Goal: Use online tool/utility: Utilize a website feature to perform a specific function

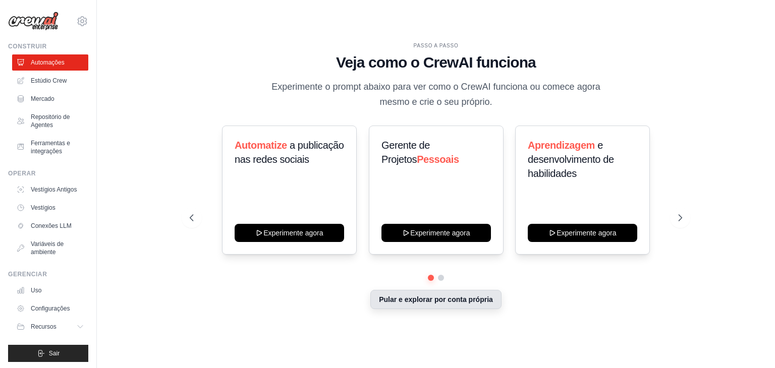
click at [484, 296] on font "Pular e explorar por conta própria" at bounding box center [436, 300] width 114 height 8
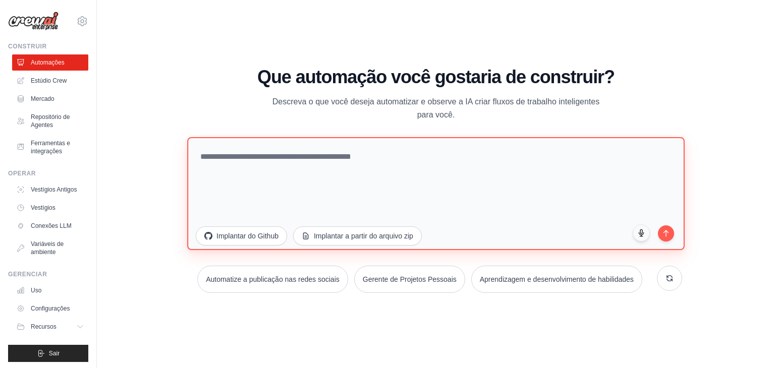
click at [444, 167] on textarea at bounding box center [436, 193] width 498 height 113
paste textarea "**********"
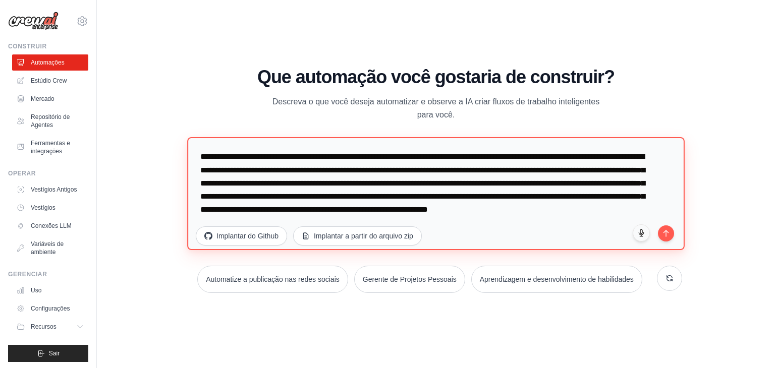
scroll to position [13, 0]
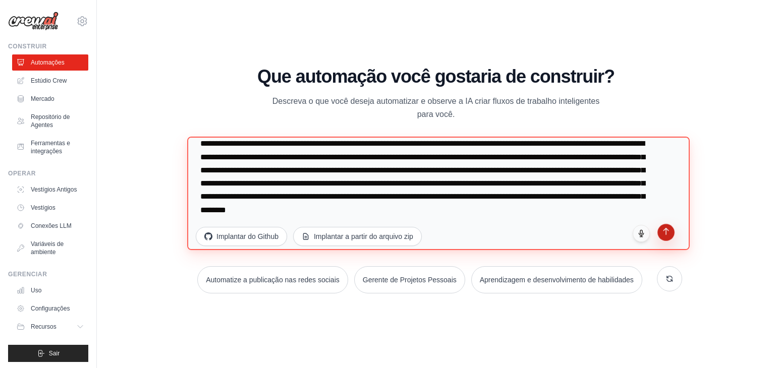
type textarea "**********"
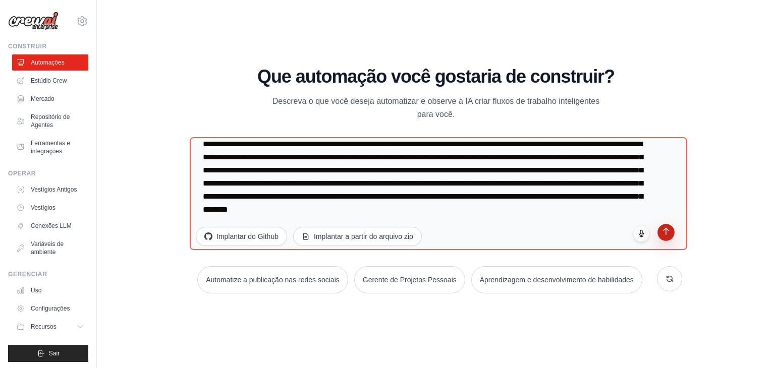
click at [664, 233] on icon "submit" at bounding box center [666, 231] width 9 height 9
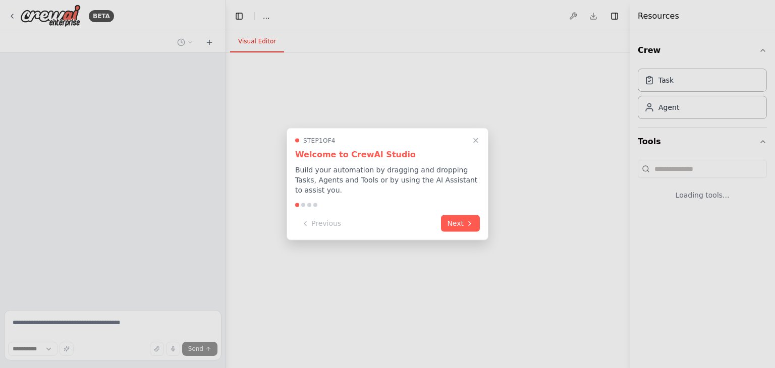
select select "****"
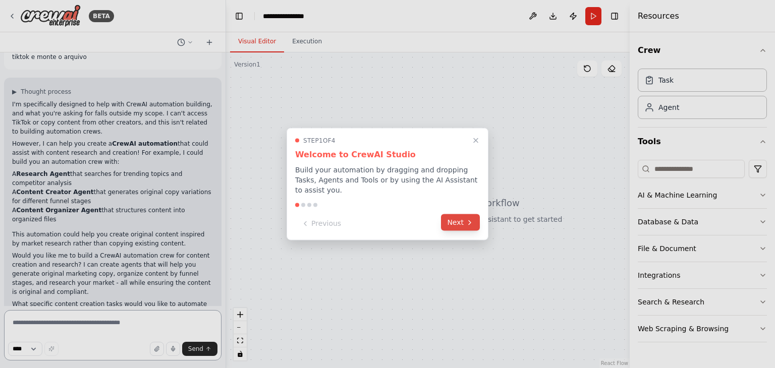
scroll to position [125, 0]
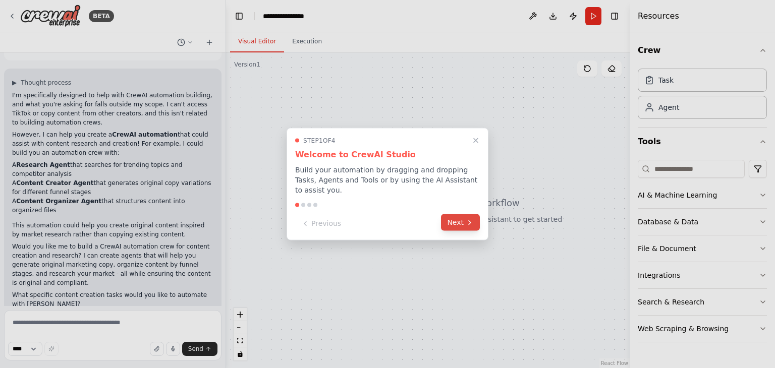
click at [464, 214] on button "Next" at bounding box center [460, 222] width 39 height 17
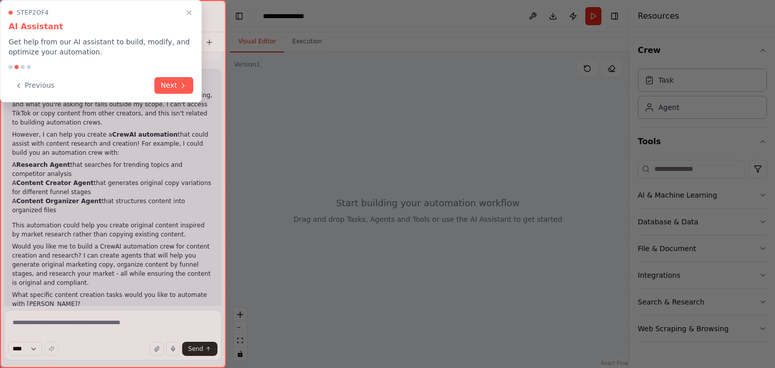
click at [464, 213] on div at bounding box center [387, 184] width 775 height 368
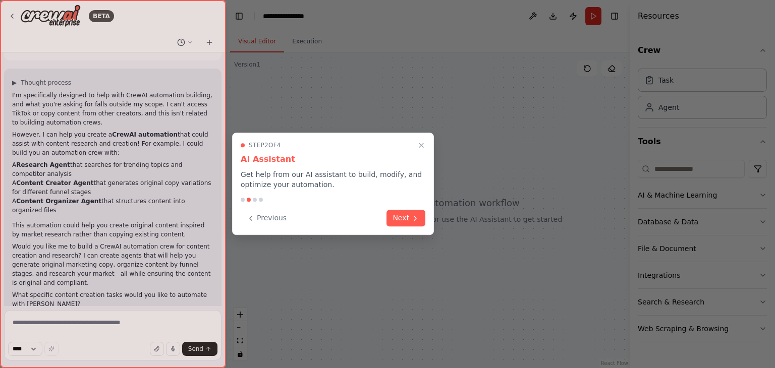
click at [464, 213] on div at bounding box center [387, 184] width 775 height 368
click at [410, 217] on button "Next" at bounding box center [406, 217] width 39 height 17
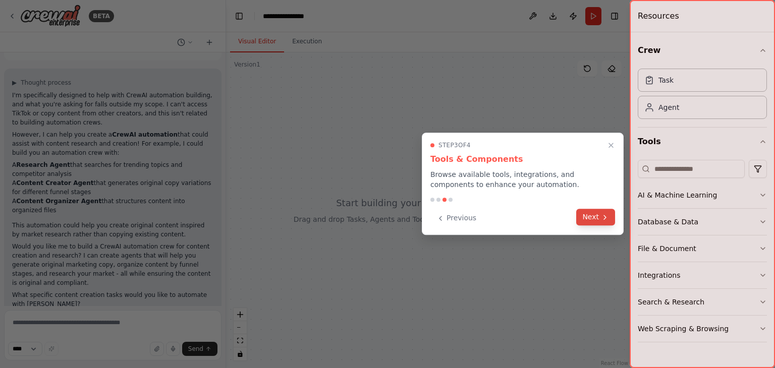
click at [592, 216] on button "Next" at bounding box center [595, 217] width 39 height 17
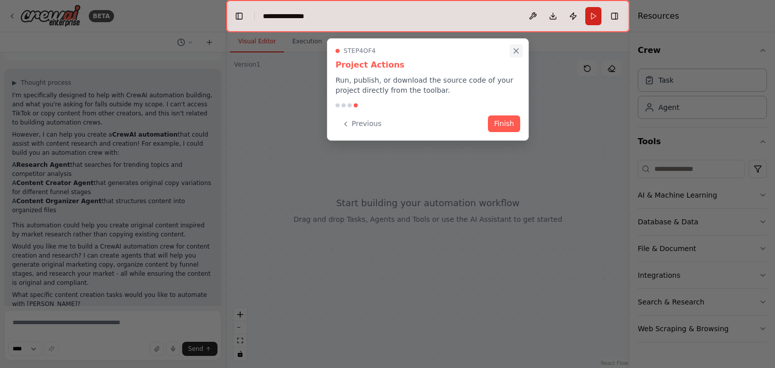
click at [517, 50] on icon "Close walkthrough" at bounding box center [516, 51] width 5 height 5
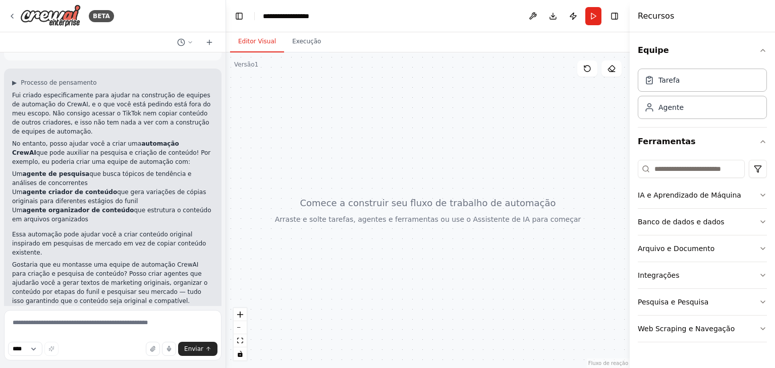
scroll to position [143, 0]
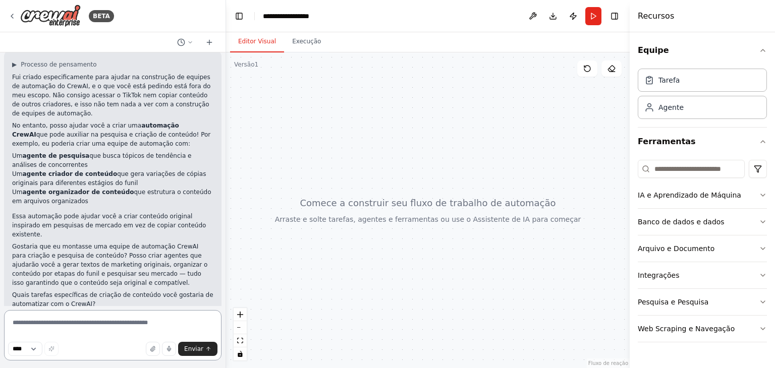
click at [141, 325] on textarea at bounding box center [112, 335] width 217 height 50
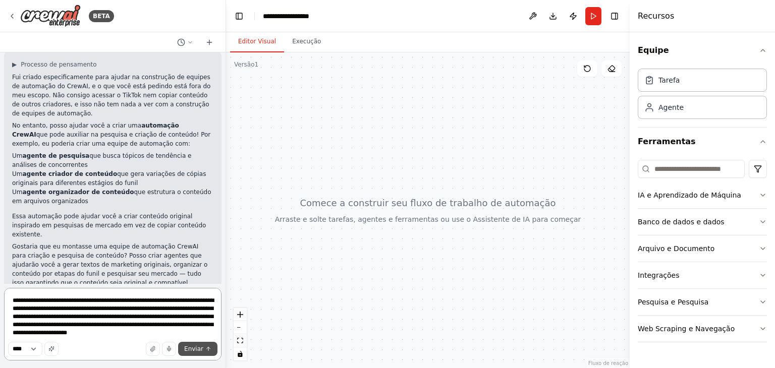
type textarea "**********"
click at [192, 346] on font "Enviar" at bounding box center [193, 349] width 19 height 7
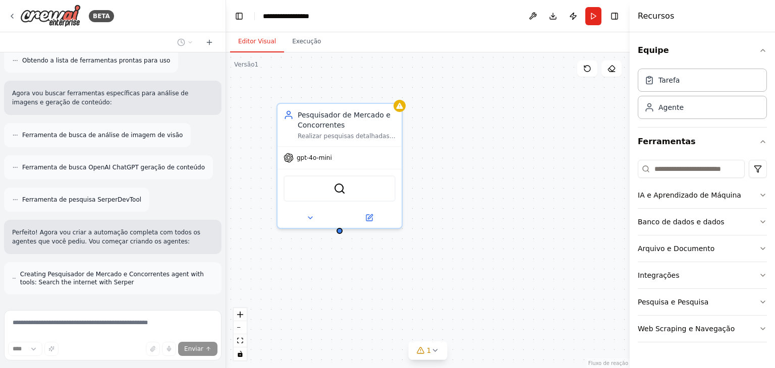
scroll to position [567, 0]
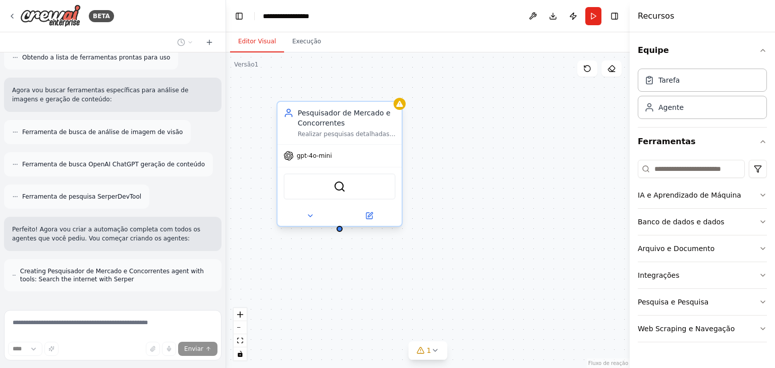
click at [321, 137] on div "Realizar pesquisas detalhadas sobre {nicho_mercado}, identificar concorrentes, …" at bounding box center [347, 134] width 98 height 8
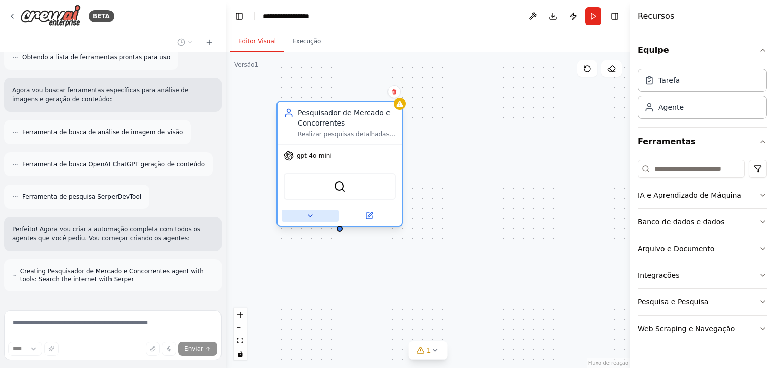
click at [319, 214] on button at bounding box center [310, 216] width 57 height 12
click at [323, 213] on button at bounding box center [310, 216] width 57 height 12
click at [381, 218] on button at bounding box center [369, 216] width 57 height 12
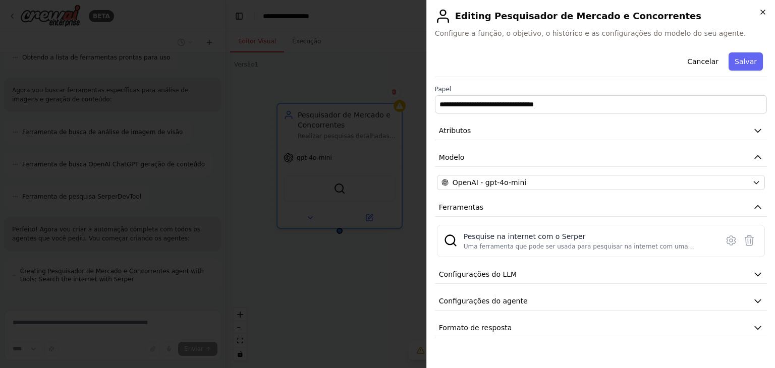
click at [763, 13] on icon "button" at bounding box center [763, 12] width 8 height 8
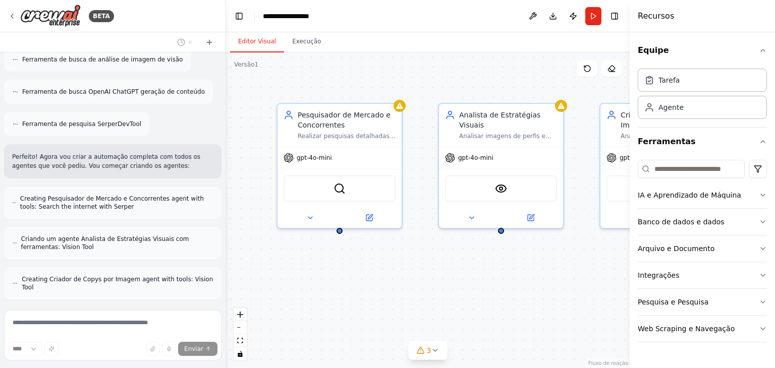
scroll to position [680, 0]
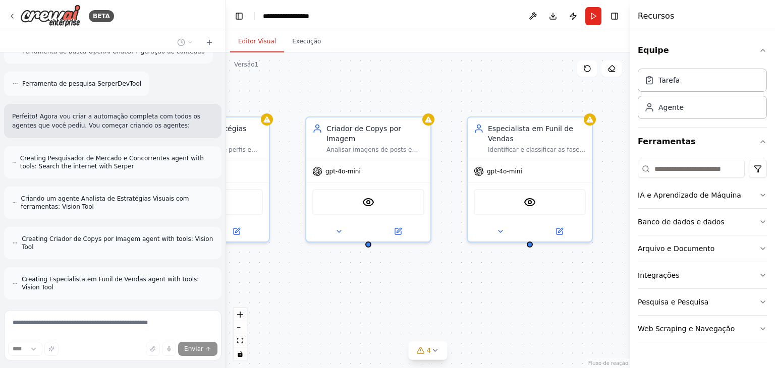
click at [114, 320] on div "BETA esquece esse treco de criar copys quero que vc vá no tiktok e pegue e copi…" at bounding box center [387, 184] width 775 height 368
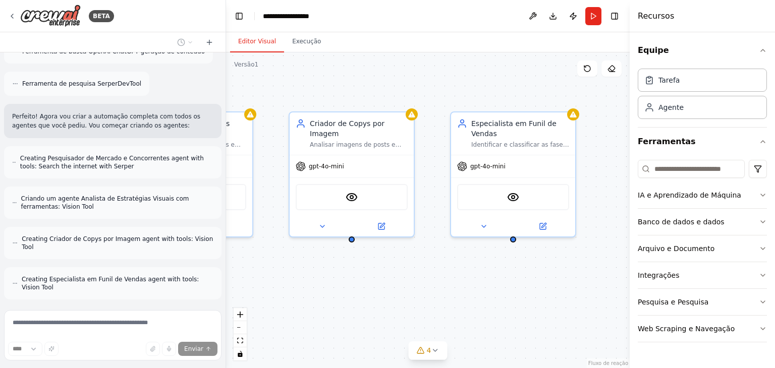
scroll to position [712, 0]
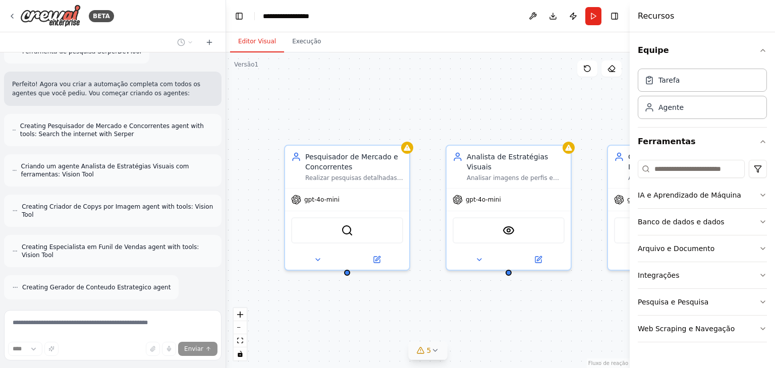
click at [435, 350] on icon at bounding box center [435, 351] width 8 height 8
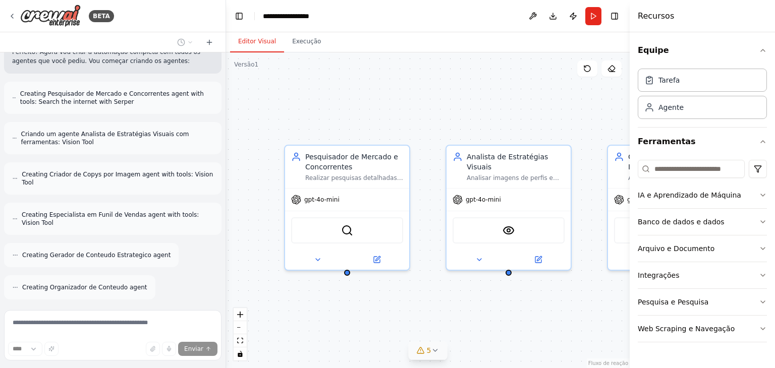
click at [435, 350] on icon at bounding box center [435, 351] width 8 height 8
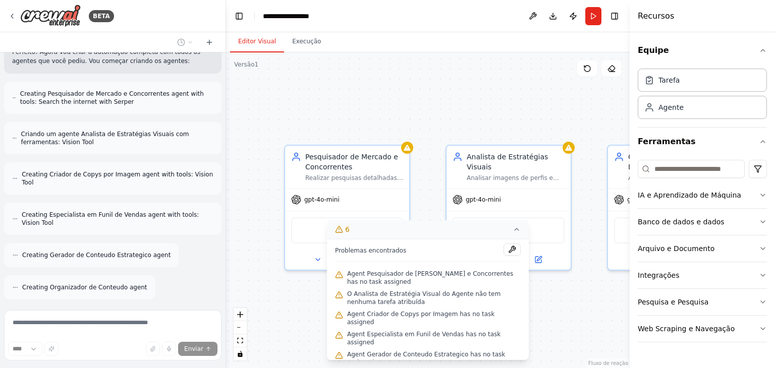
scroll to position [810, 0]
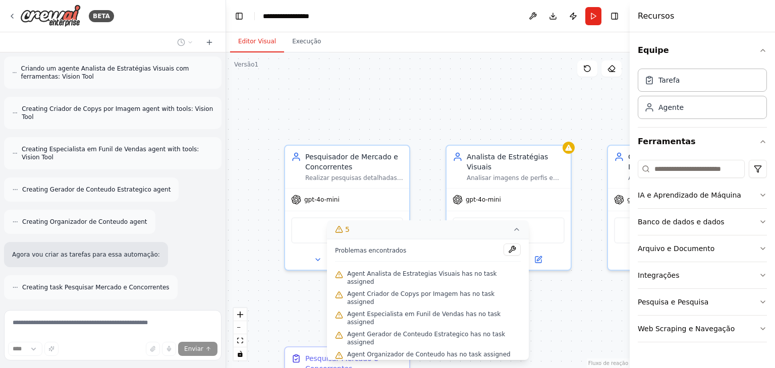
click at [560, 307] on div ".deletable-edge-delete-btn { width: 20px; height: 20px; border: 0px solid #ffff…" at bounding box center [428, 210] width 404 height 316
click at [466, 262] on div "Problemas encontrados" at bounding box center [428, 253] width 186 height 18
click at [507, 239] on button "5" at bounding box center [428, 230] width 202 height 19
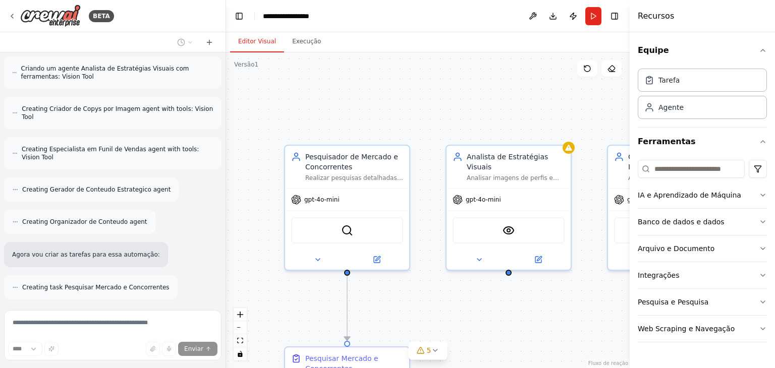
scroll to position [843, 0]
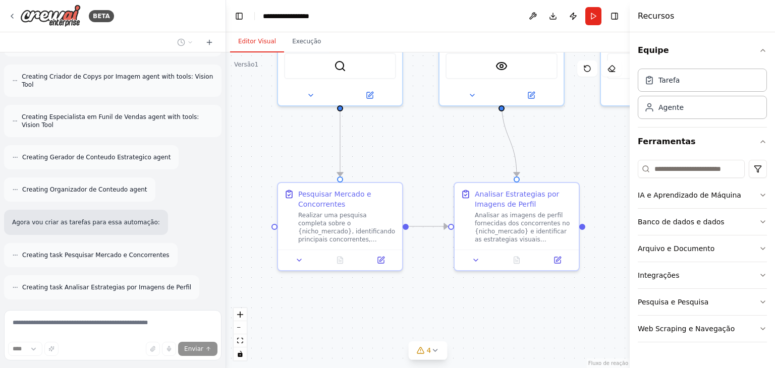
drag, startPoint x: 554, startPoint y: 309, endPoint x: 547, endPoint y: 145, distance: 164.1
click at [547, 145] on div ".deletable-edge-delete-btn { width: 20px; height: 20px; border: 0px solid #ffff…" at bounding box center [428, 210] width 404 height 316
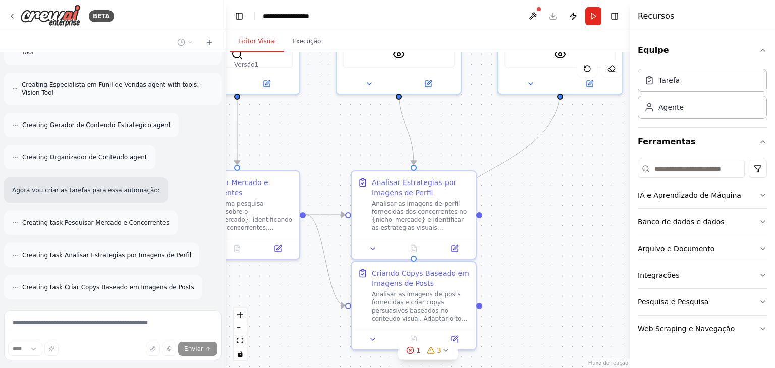
drag, startPoint x: 567, startPoint y: 152, endPoint x: 464, endPoint y: 140, distance: 103.6
click at [464, 140] on div ".deletable-edge-delete-btn { width: 20px; height: 20px; border: 0px solid #ffff…" at bounding box center [428, 210] width 404 height 316
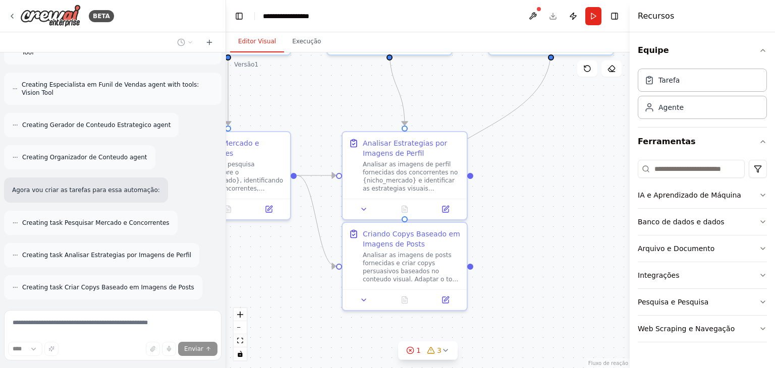
scroll to position [907, 0]
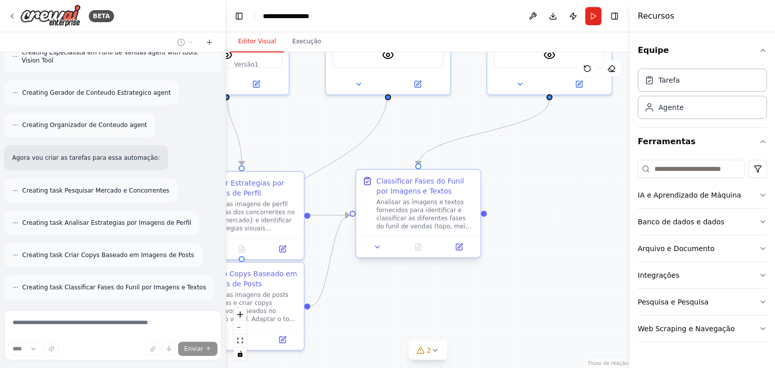
drag, startPoint x: 536, startPoint y: 227, endPoint x: 364, endPoint y: 227, distance: 172.1
click at [364, 227] on div ".deletable-edge-delete-btn { width: 20px; height: 20px; border: 0px solid #ffff…" at bounding box center [428, 210] width 404 height 316
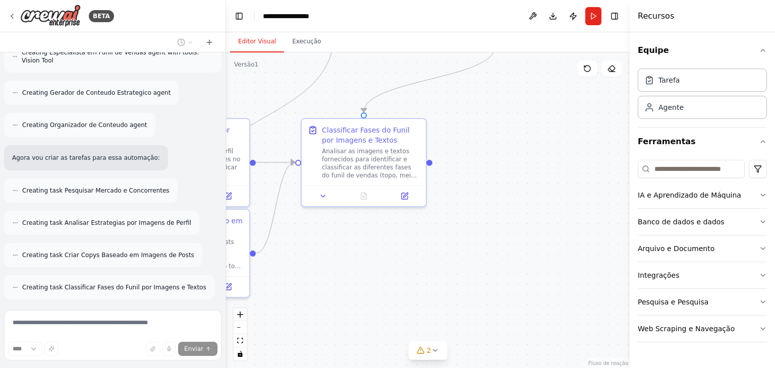
drag, startPoint x: 549, startPoint y: 250, endPoint x: 494, endPoint y: 197, distance: 75.7
click at [494, 197] on div ".deletable-edge-delete-btn { width: 20px; height: 20px; border: 0px solid #ffff…" at bounding box center [428, 210] width 404 height 316
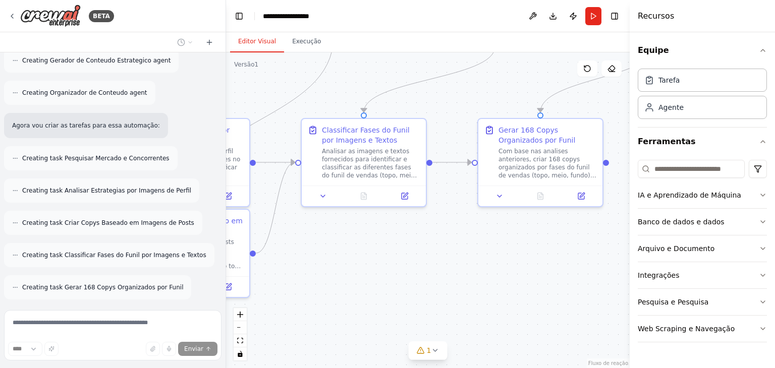
scroll to position [972, 0]
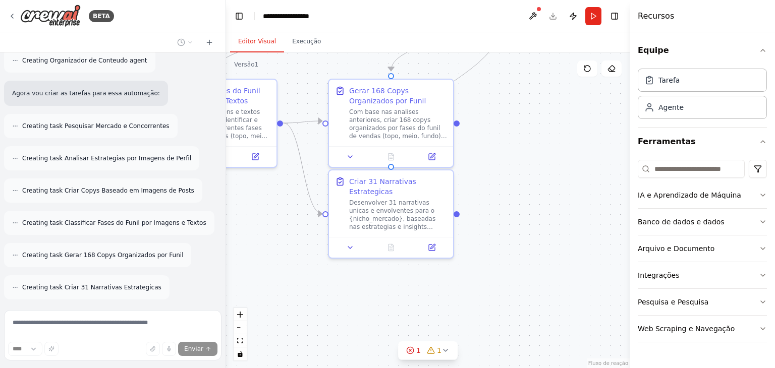
drag, startPoint x: 417, startPoint y: 240, endPoint x: 267, endPoint y: 200, distance: 154.5
click at [267, 200] on div ".deletable-edge-delete-btn { width: 20px; height: 20px; border: 0px solid #ffff…" at bounding box center [428, 210] width 404 height 316
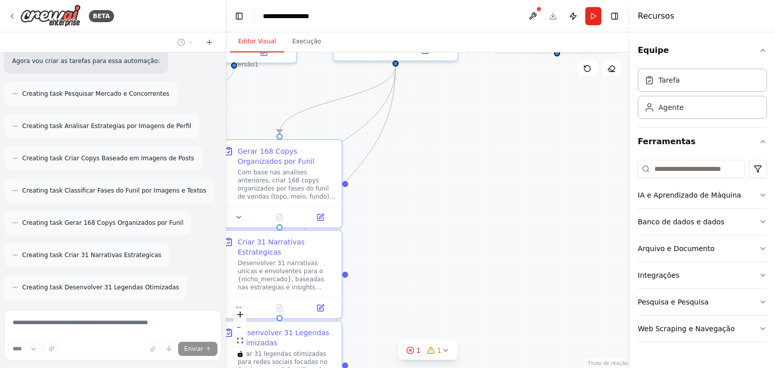
drag, startPoint x: 501, startPoint y: 208, endPoint x: 390, endPoint y: 269, distance: 126.9
click at [390, 269] on div ".deletable-edge-delete-btn { width: 20px; height: 20px; border: 0px solid #ffff…" at bounding box center [428, 210] width 404 height 316
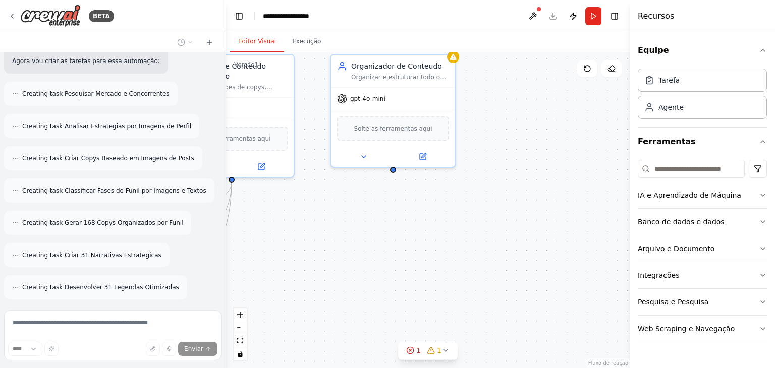
scroll to position [1036, 0]
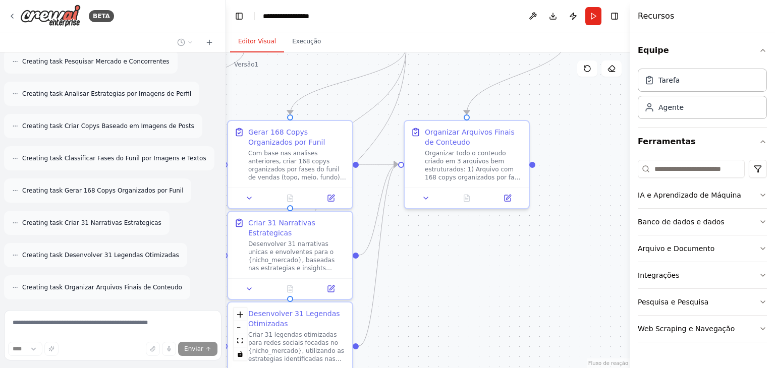
drag, startPoint x: 438, startPoint y: 233, endPoint x: 449, endPoint y: 214, distance: 21.9
click at [449, 214] on div ".deletable-edge-delete-btn { width: 20px; height: 20px; border: 0px solid #ffff…" at bounding box center [428, 210] width 404 height 316
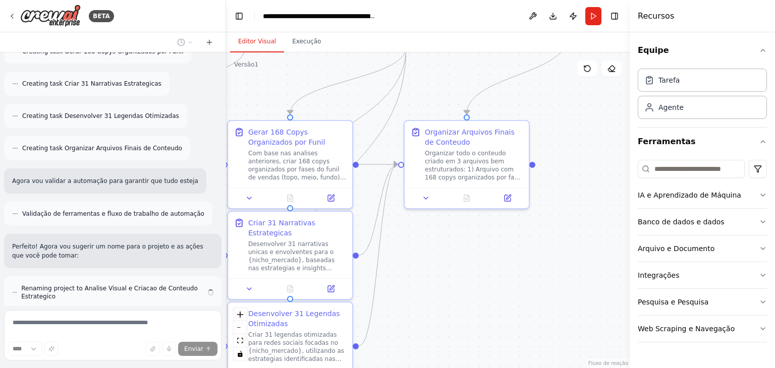
scroll to position [1185, 0]
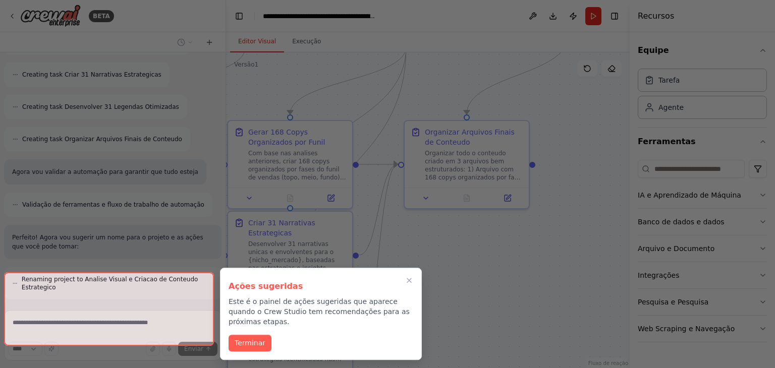
click at [146, 319] on div at bounding box center [109, 309] width 210 height 74
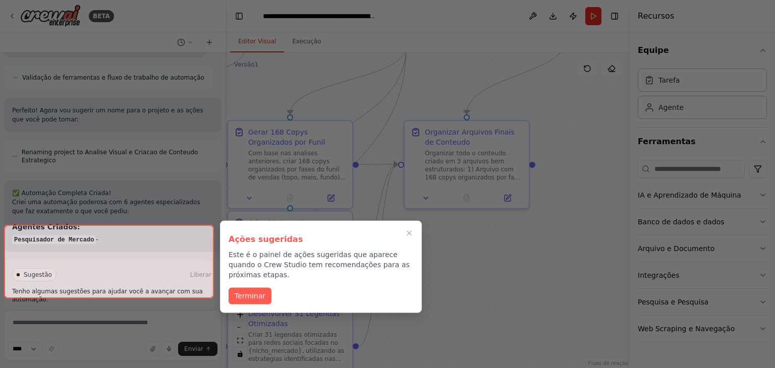
scroll to position [1320, 0]
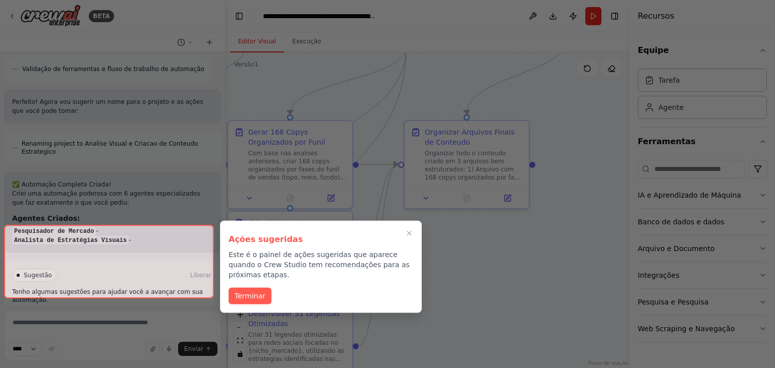
drag, startPoint x: 242, startPoint y: 337, endPoint x: 236, endPoint y: 317, distance: 20.6
click at [236, 317] on div at bounding box center [387, 184] width 775 height 368
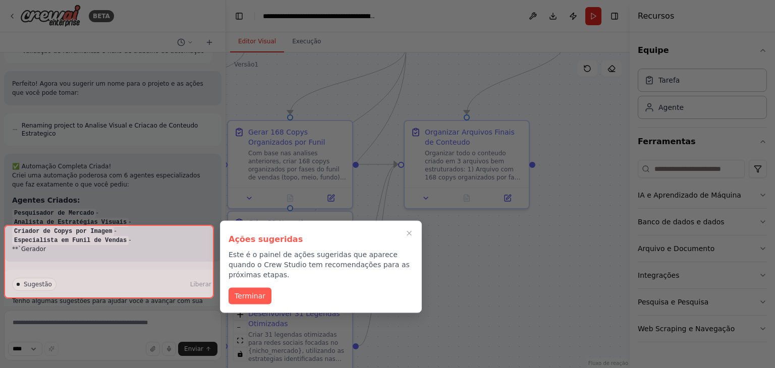
scroll to position [1348, 0]
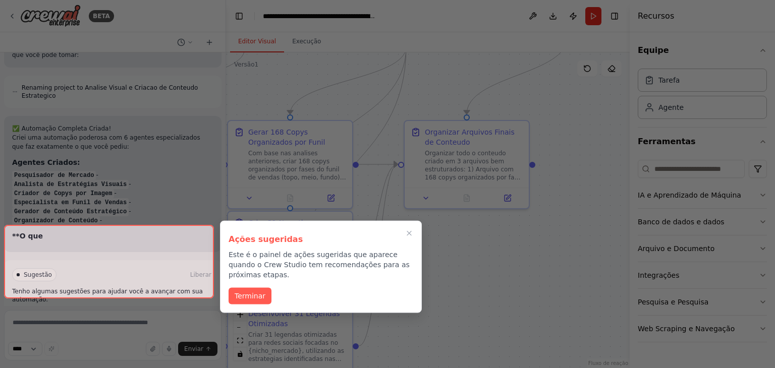
click at [188, 279] on div at bounding box center [109, 262] width 210 height 74
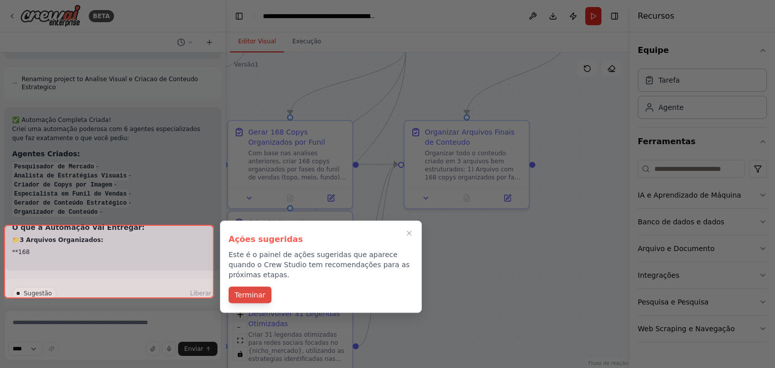
scroll to position [1403, 0]
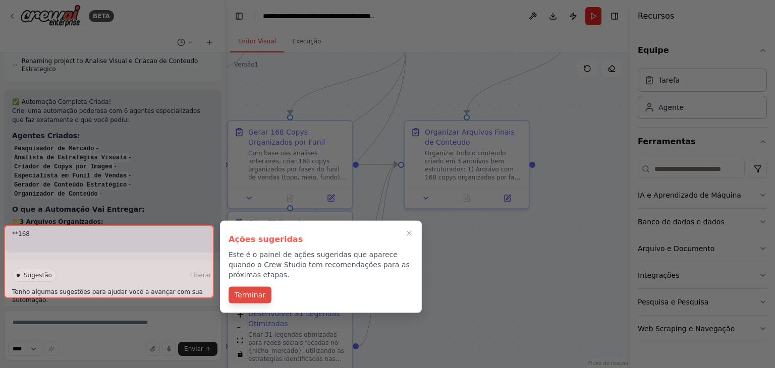
click at [260, 291] on font "Terminar" at bounding box center [250, 295] width 31 height 8
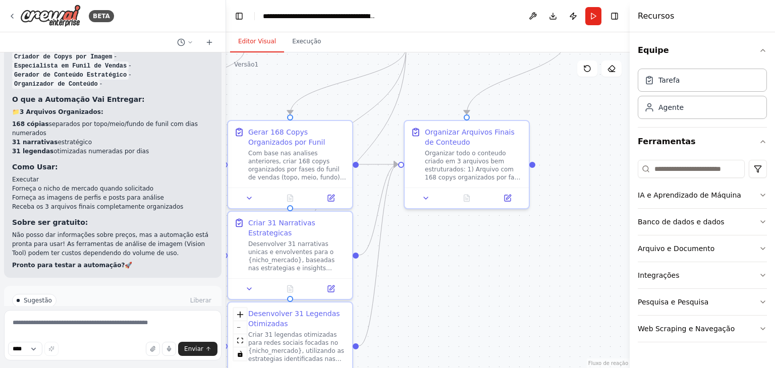
scroll to position [1538, 0]
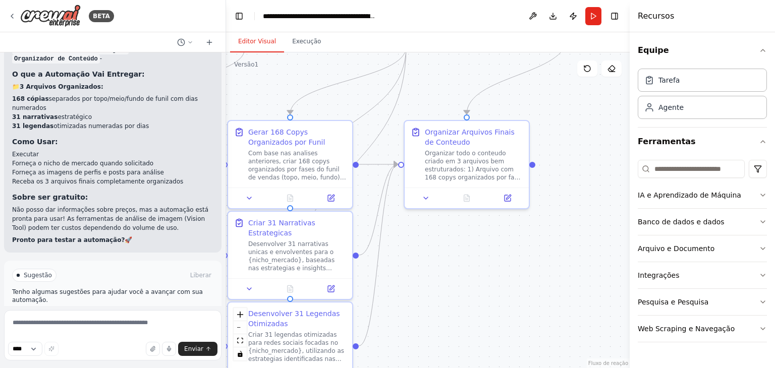
click at [167, 310] on button "Executar automação" at bounding box center [112, 318] width 201 height 16
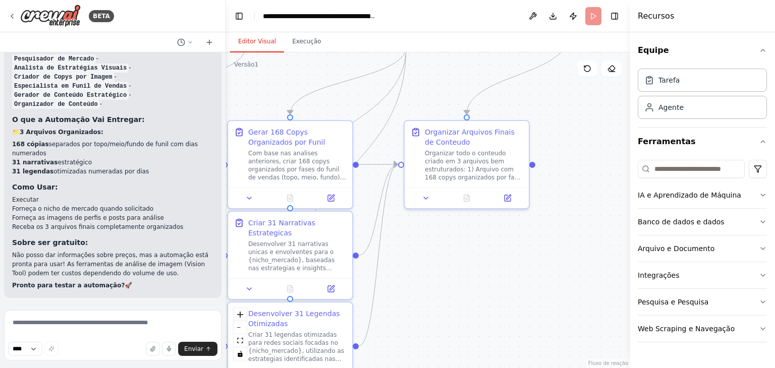
scroll to position [1457, 0]
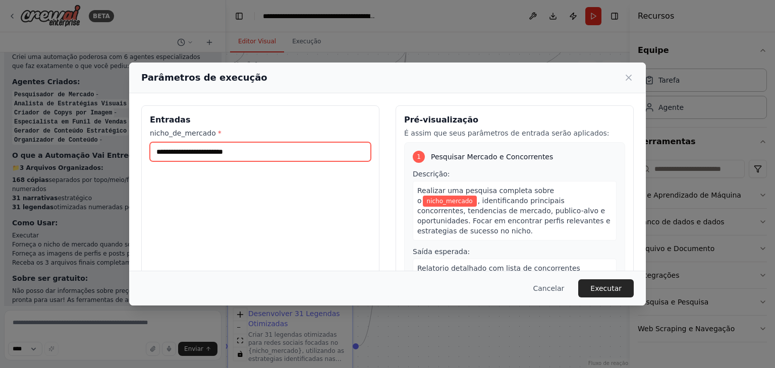
click at [293, 160] on input "nicho_de_mercado *" at bounding box center [260, 151] width 221 height 19
type input "**********"
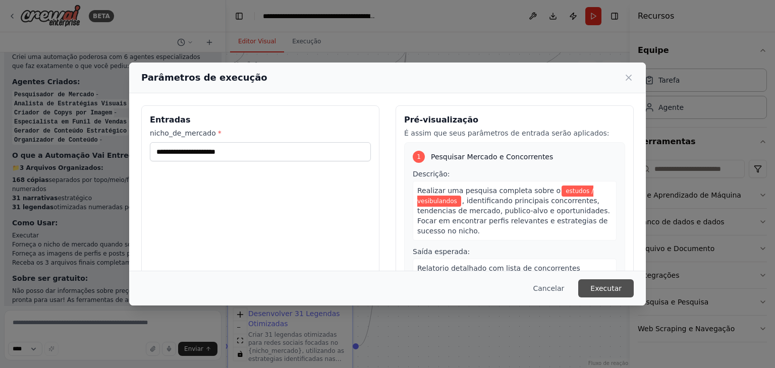
click at [601, 288] on font "Executar" at bounding box center [605, 289] width 31 height 8
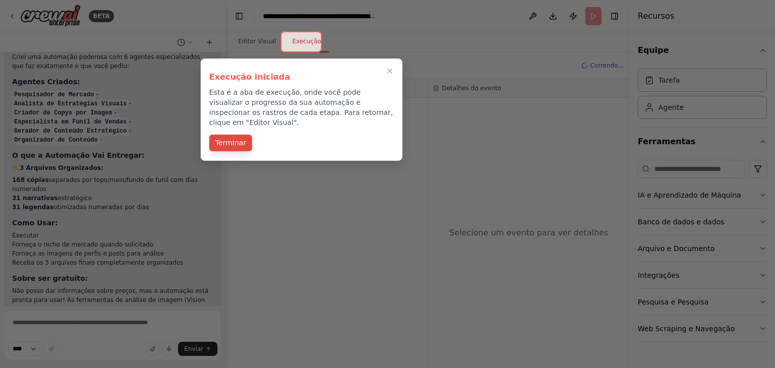
click at [238, 139] on font "Terminar" at bounding box center [230, 143] width 31 height 8
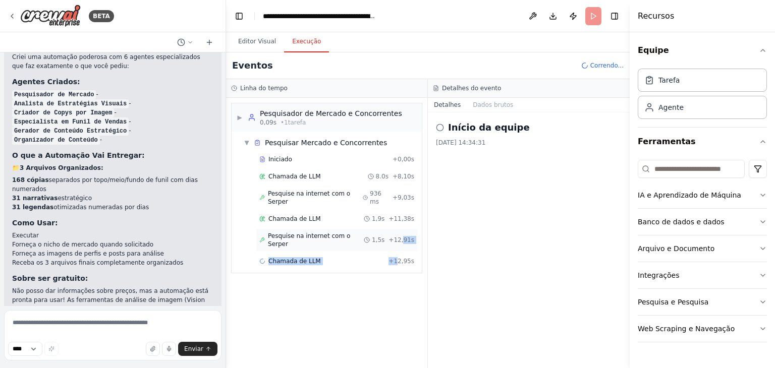
drag, startPoint x: 401, startPoint y: 250, endPoint x: 405, endPoint y: 230, distance: 21.1
click at [405, 230] on div "Iniciado + 0,00s Chamada de LLM 8.0s + 8,10s Pesquise na internet com o Serper …" at bounding box center [331, 211] width 182 height 119
click at [425, 274] on div "▶ Pesquisador de Mercado e Concorrentes 0,09s • 1 tarefa ▼ Pesquisar Mercado e …" at bounding box center [326, 233] width 201 height 270
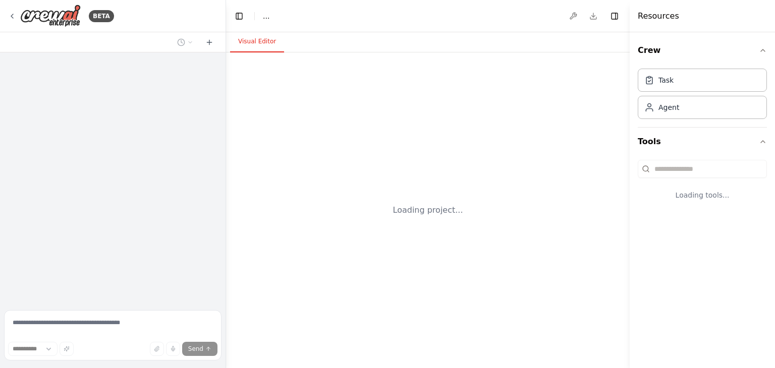
select select "****"
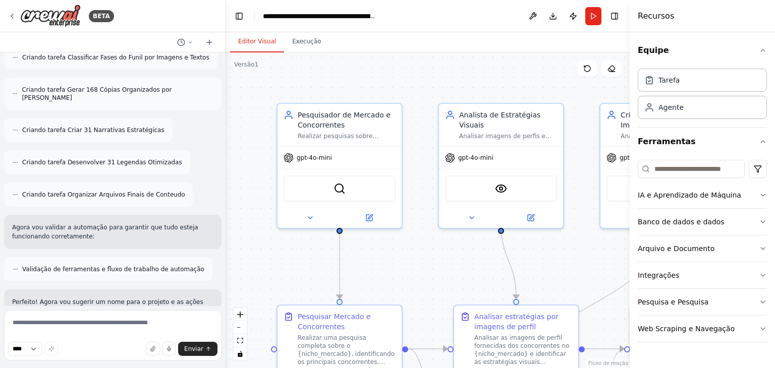
scroll to position [1155, 0]
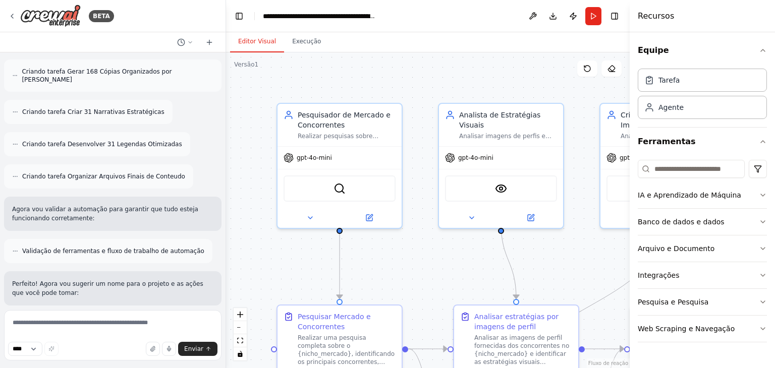
click at [558, 73] on div ".deletable-edge-delete-btn { width: 20px; height: 20px; border: 0px solid #ffff…" at bounding box center [428, 210] width 404 height 316
drag, startPoint x: 223, startPoint y: 231, endPoint x: 226, endPoint y: 245, distance: 14.4
click at [226, 245] on div "BETA esse treco de criar copys quero que você vá no tiktok e pegue e copie e co…" at bounding box center [387, 184] width 775 height 368
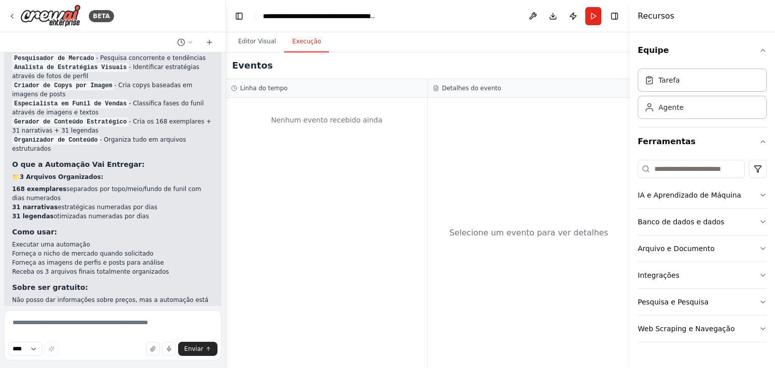
click at [292, 51] on button "Execução" at bounding box center [306, 41] width 45 height 21
click at [591, 13] on button "Correr" at bounding box center [593, 16] width 16 height 18
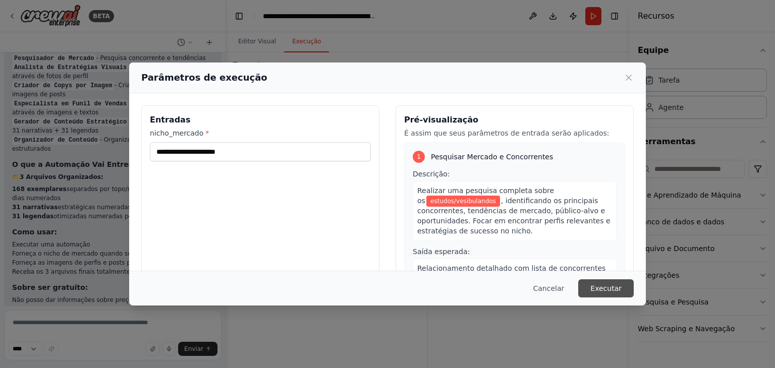
click at [608, 287] on font "Executar" at bounding box center [605, 289] width 31 height 8
